Goal: Information Seeking & Learning: Learn about a topic

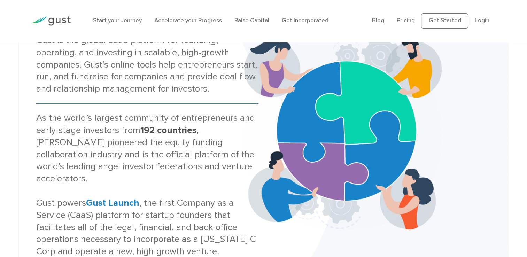
scroll to position [56, 0]
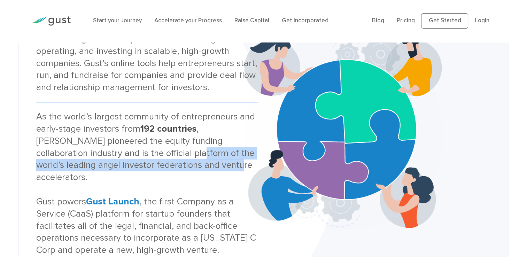
drag, startPoint x: 133, startPoint y: 153, endPoint x: 191, endPoint y: 169, distance: 60.5
click at [191, 169] on div "As the world’s largest community of entrepreneurs and early-stage investors fro…" at bounding box center [147, 183] width 222 height 145
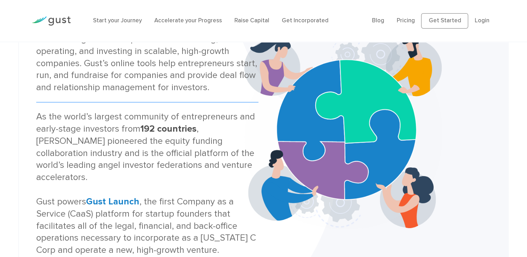
click at [109, 150] on div "As the world’s largest community of entrepreneurs and early-stage investors fro…" at bounding box center [147, 183] width 222 height 145
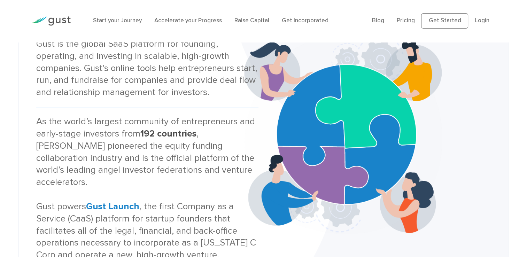
scroll to position [0, 0]
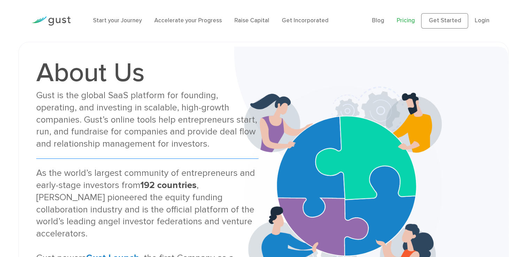
click at [409, 19] on link "Pricing" at bounding box center [405, 20] width 18 height 7
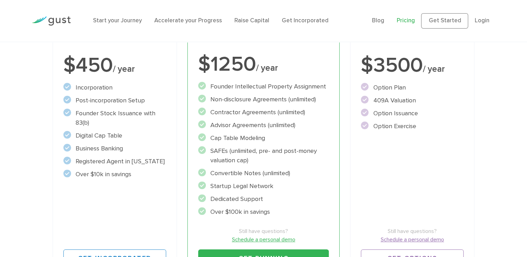
scroll to position [162, 0]
